Goal: Task Accomplishment & Management: Complete application form

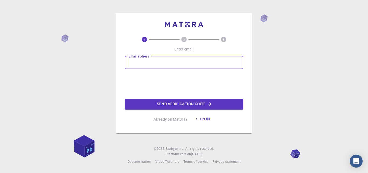
type input "[EMAIL_ADDRESS][DOMAIN_NAME]"
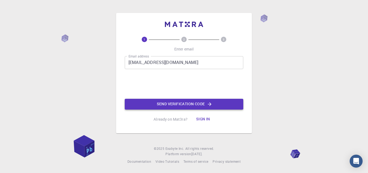
click at [154, 104] on button "Send verification code" at bounding box center [184, 104] width 119 height 11
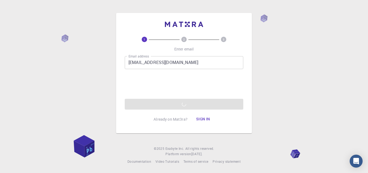
click at [154, 104] on div "Email address [EMAIL_ADDRESS][DOMAIN_NAME] Email address 0cAFcWeA5jwq8U22ZtQAX-…" at bounding box center [184, 82] width 119 height 53
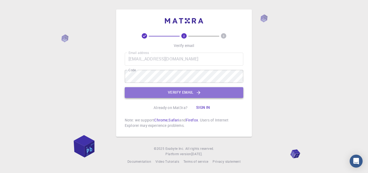
click at [164, 89] on button "Verify email" at bounding box center [184, 92] width 119 height 11
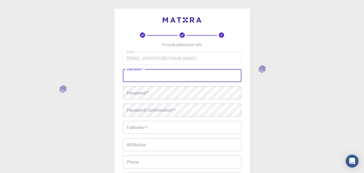
click at [134, 80] on input "username   *" at bounding box center [182, 75] width 119 height 13
type input "[PERSON_NAME]"
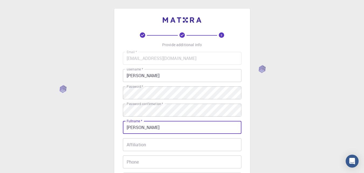
type input "[PERSON_NAME]"
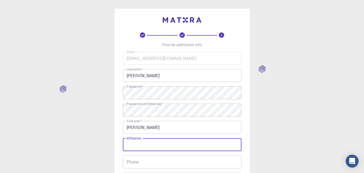
drag, startPoint x: 145, startPoint y: 143, endPoint x: 164, endPoint y: 144, distance: 19.2
click at [164, 144] on input "Affiliation" at bounding box center [182, 144] width 119 height 13
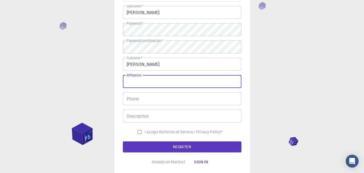
scroll to position [64, 0]
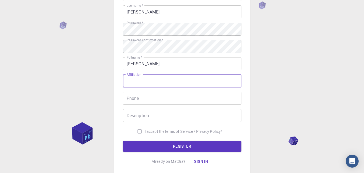
click at [206, 93] on input "Phone" at bounding box center [182, 98] width 119 height 13
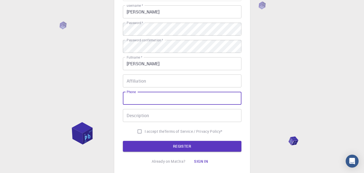
type input "09286083134"
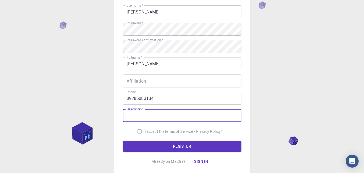
click at [181, 114] on input "Description" at bounding box center [182, 115] width 119 height 13
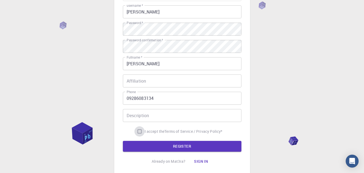
click at [138, 132] on input "I accept the Terms of Service / Privacy Policy *" at bounding box center [139, 131] width 10 height 10
checkbox input "true"
click at [156, 146] on button "REGISTER" at bounding box center [182, 146] width 119 height 11
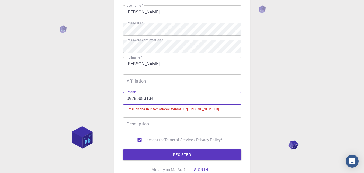
click at [127, 96] on input "09286083134" at bounding box center [182, 98] width 119 height 13
click at [128, 98] on input "09286083134" at bounding box center [182, 98] width 119 height 13
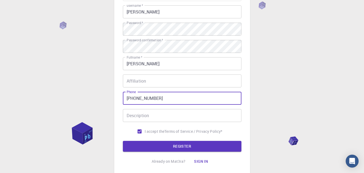
click at [123, 141] on button "REGISTER" at bounding box center [182, 146] width 119 height 11
click at [131, 98] on input "+91 [PHONE_NUMBER]" at bounding box center [182, 98] width 119 height 13
click at [133, 98] on input "+91 [PHONE_NUMBER]" at bounding box center [182, 98] width 119 height 13
click at [150, 145] on button "REGISTER" at bounding box center [182, 146] width 119 height 11
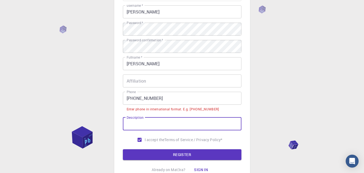
click at [174, 119] on input "Description" at bounding box center [182, 123] width 119 height 13
click at [129, 98] on input "[PHONE_NUMBER]" at bounding box center [182, 98] width 119 height 13
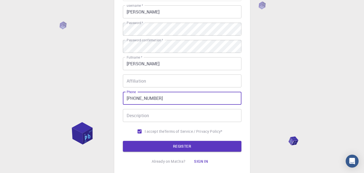
type input "[PHONE_NUMBER]"
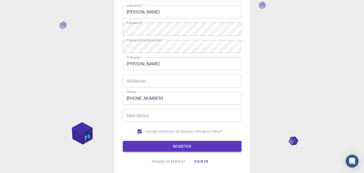
drag, startPoint x: 151, startPoint y: 140, endPoint x: 151, endPoint y: 148, distance: 8.1
click at [151, 140] on form "Email   * [EMAIL_ADDRESS][DOMAIN_NAME] Email   * username   * [PERSON_NAME] use…" at bounding box center [182, 69] width 119 height 163
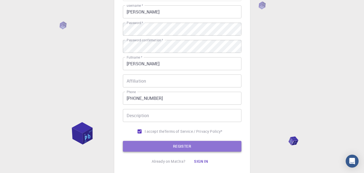
click at [151, 148] on button "REGISTER" at bounding box center [182, 146] width 119 height 11
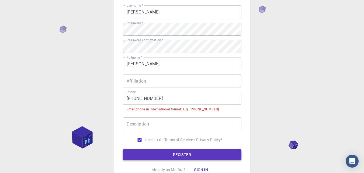
click at [151, 148] on form "Email   * [EMAIL_ADDRESS][DOMAIN_NAME] Email   * username   * [PERSON_NAME] use…" at bounding box center [182, 74] width 119 height 172
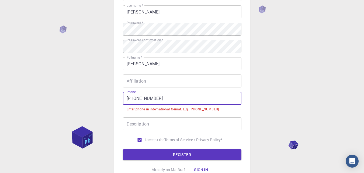
drag, startPoint x: 165, startPoint y: 98, endPoint x: 122, endPoint y: 106, distance: 43.4
click at [122, 106] on div "3 Provide additional info Email   * [EMAIL_ADDRESS][DOMAIN_NAME] Email   * user…" at bounding box center [182, 64] width 136 height 238
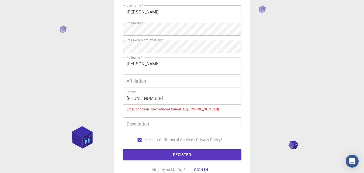
drag, startPoint x: 122, startPoint y: 106, endPoint x: 98, endPoint y: 68, distance: 45.2
click at [98, 68] on div "3 Provide additional info Email   * [EMAIL_ADDRESS][DOMAIN_NAME] Email   * user…" at bounding box center [182, 77] width 364 height 283
